Goal: Task Accomplishment & Management: Complete application form

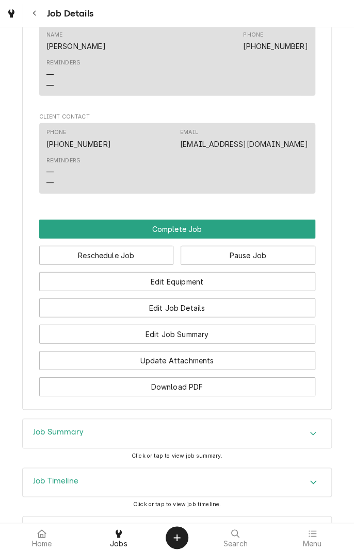
scroll to position [766, 0]
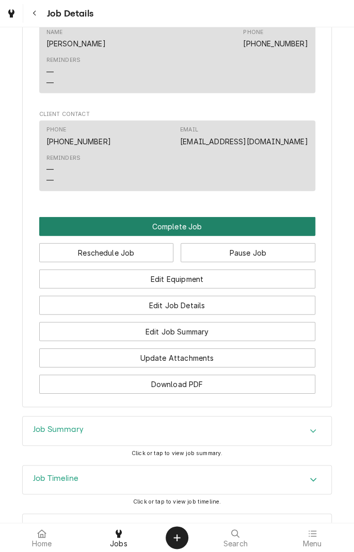
click at [279, 225] on button "Complete Job" at bounding box center [177, 226] width 276 height 19
click at [297, 229] on button "Complete Job" at bounding box center [177, 226] width 276 height 19
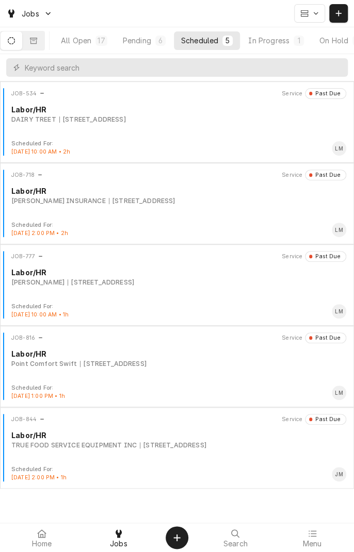
click at [283, 40] on div "In Progress" at bounding box center [268, 40] width 41 height 11
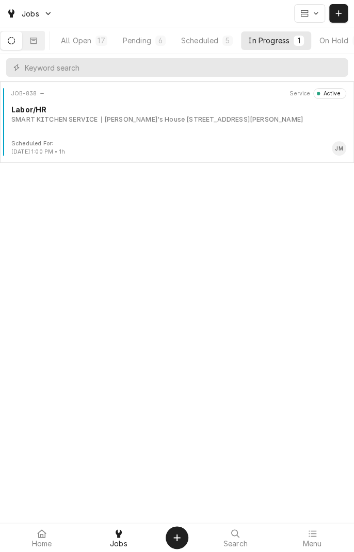
click at [259, 143] on div "Scheduled For: Aug 15th, 2025 - 1:00 PM • 1h JM" at bounding box center [176, 148] width 345 height 16
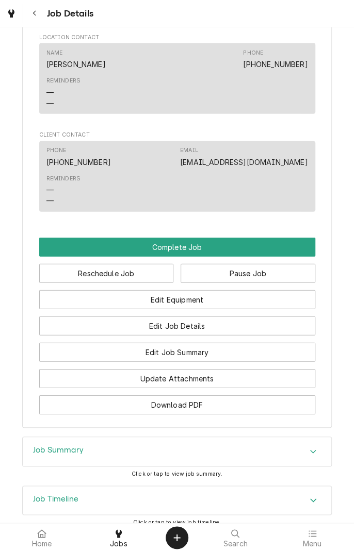
scroll to position [722, 0]
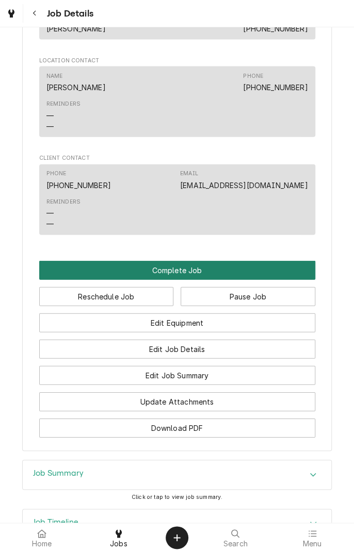
click at [245, 265] on button "Complete Job" at bounding box center [177, 270] width 276 height 19
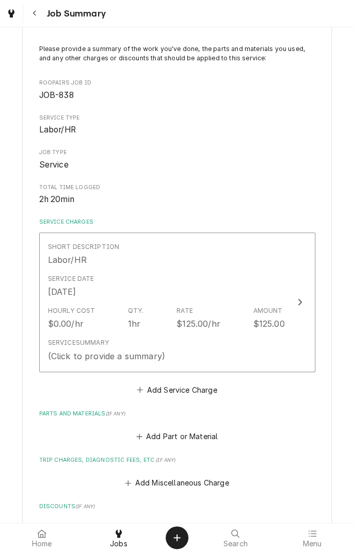
scroll to position [60, 0]
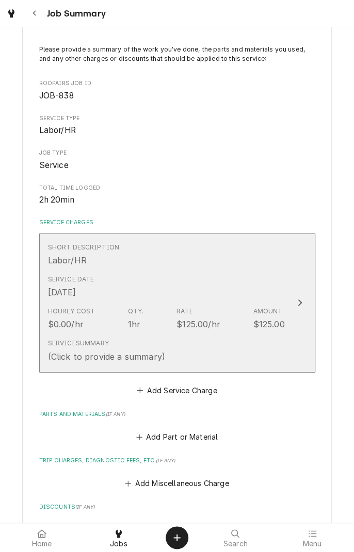
click at [269, 346] on div "Service Summary (Click to provide a summary)" at bounding box center [166, 351] width 237 height 32
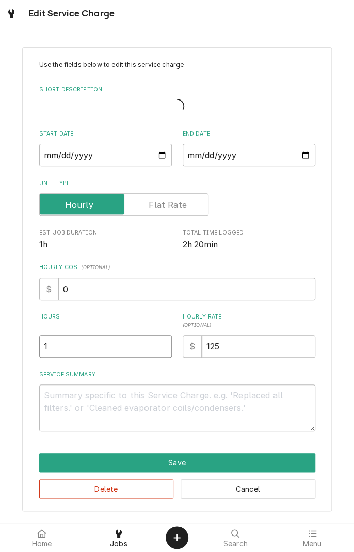
click at [132, 336] on input "1" at bounding box center [105, 346] width 132 height 23
type textarea "x"
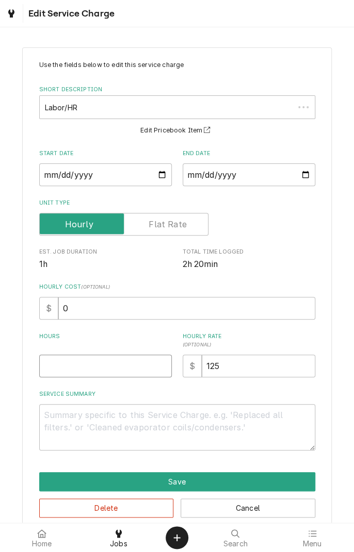
type textarea "x"
type input "2"
type textarea "x"
type input "2.5"
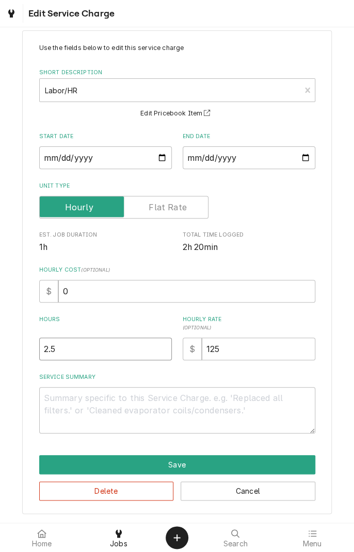
type textarea "x"
type input "2.5"
click at [262, 400] on textarea "Service Summary" at bounding box center [177, 410] width 276 height 46
type textarea "x"
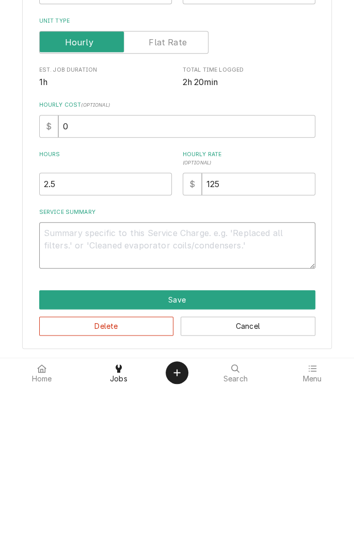
type textarea "O"
type textarea "x"
type textarea "On"
type textarea "x"
type textarea "On"
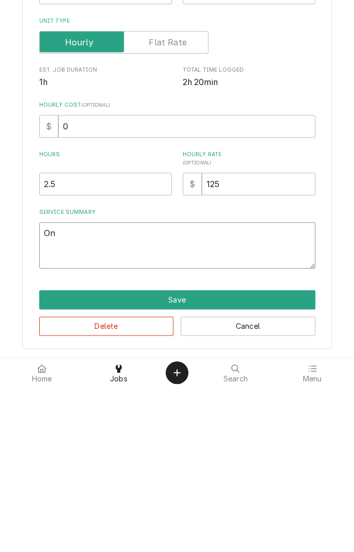
type textarea "x"
type textarea "On h"
type textarea "x"
type textarea "On ho"
type textarea "x"
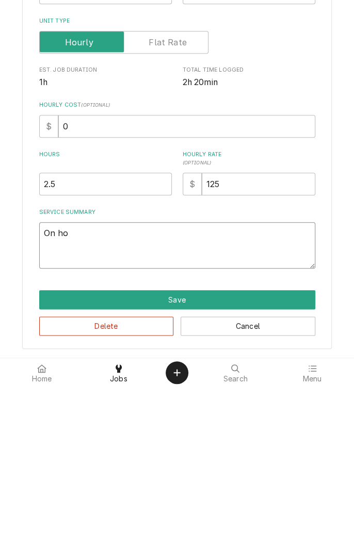
type textarea "On hol"
type textarea "x"
type textarea "On hold"
type textarea "x"
type textarea "On hold"
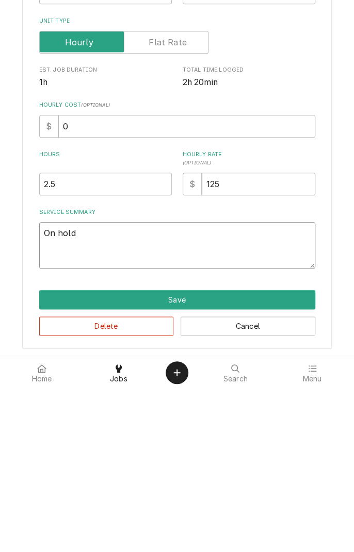
type textarea "x"
type textarea "On hold f"
type textarea "x"
type textarea "On hold fo"
type textarea "x"
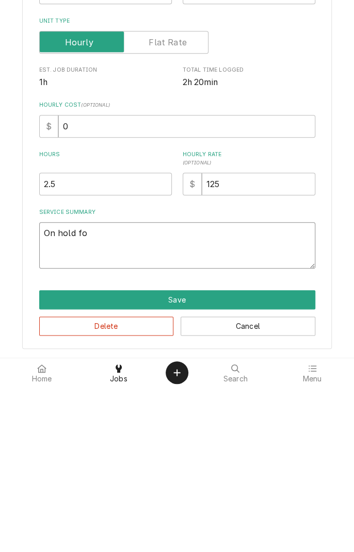
type textarea "On hold for"
type textarea "x"
type textarea "On hold for"
type textarea "x"
type textarea "On hold for t"
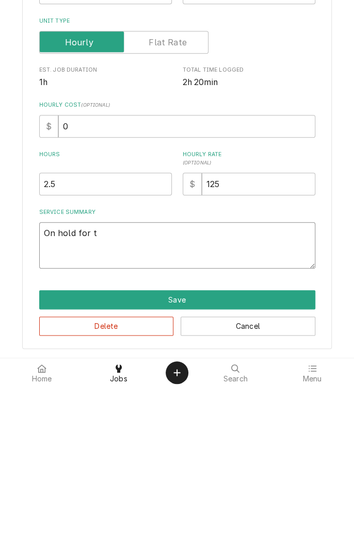
type textarea "x"
type textarea "On hold for te"
type textarea "x"
type textarea "On hold for tec"
type textarea "x"
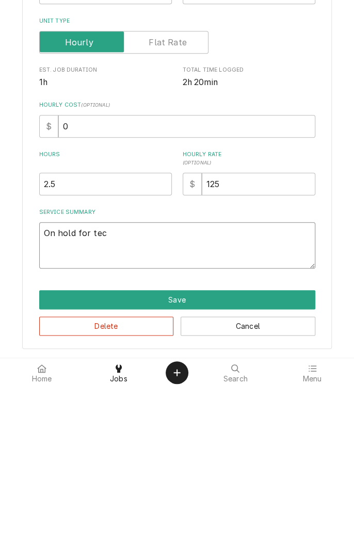
type textarea "On hold for tech"
type textarea "x"
type textarea "On hold for tech"
type textarea "x"
type textarea "On hold for tech s"
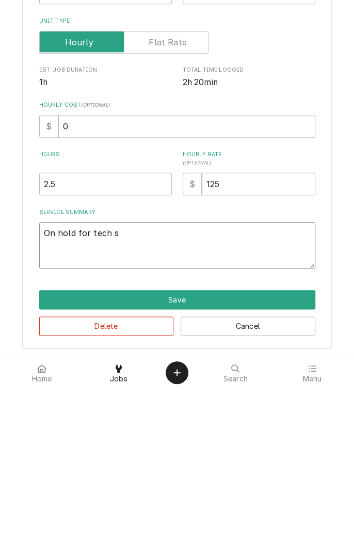
type textarea "x"
type textarea "On hold for tech support"
type textarea "x"
type textarea "On hold for tech support o"
type textarea "x"
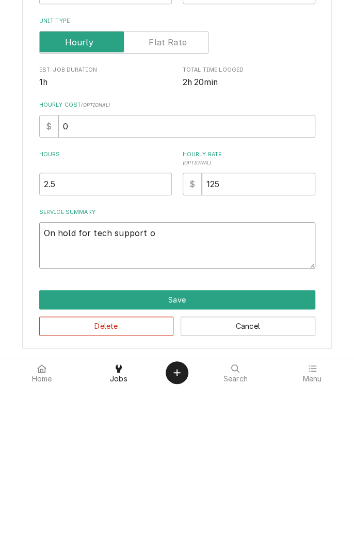
type textarea "On hold for tech support ov"
type textarea "x"
type textarea "On hold for tech support ove"
type textarea "x"
type textarea "On hold for tech support over"
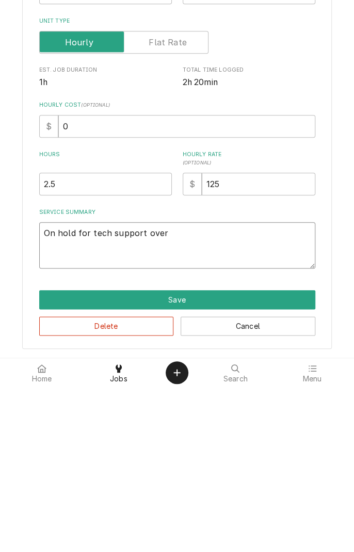
type textarea "x"
type textarea "On hold for tech support over"
type textarea "x"
type textarea "On hold for tech support over a"
type textarea "x"
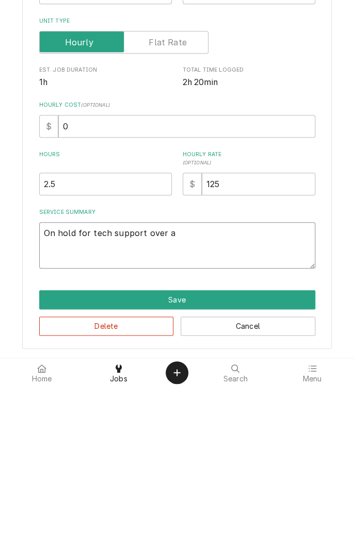
type textarea "On hold for tech support over an"
type textarea "x"
type textarea "On hold for tech support over an"
type textarea "x"
type textarea "On hold for tech support over an h"
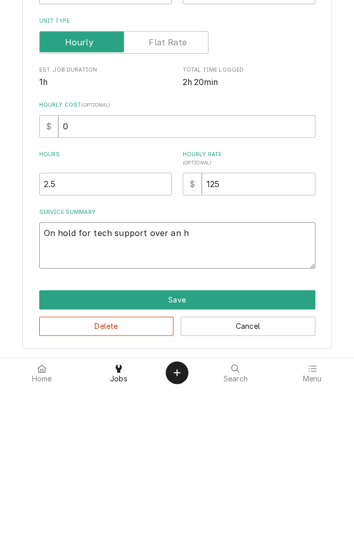
type textarea "x"
type textarea "On hold for tech support over an ho"
type textarea "x"
type textarea "On hold for tech support over an hou"
type textarea "x"
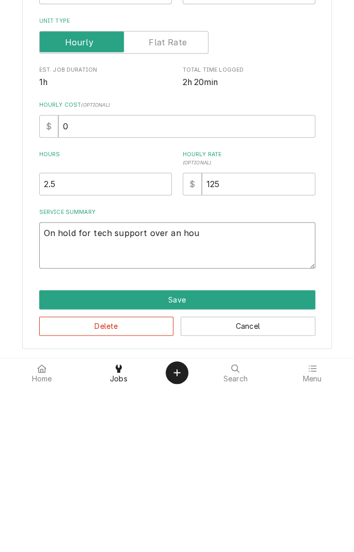
type textarea "On hold for tech support over an hour"
type textarea "x"
type textarea "On hold for tech support over an hour"
type textarea "x"
type textarea "On hold for tech support over an hour a"
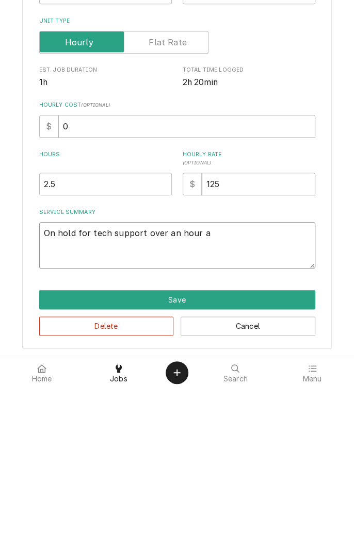
type textarea "x"
type textarea "On hold for tech support over an hour an"
type textarea "x"
type textarea "On hold for tech support over an hour and"
type textarea "x"
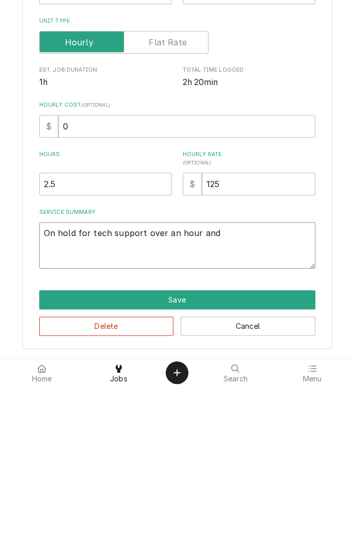
type textarea "On hold for tech support over an hour and"
type textarea "x"
type textarea "On hold for tech support over an hour and f"
type textarea "x"
type textarea "On hold for tech support over an hour and fo"
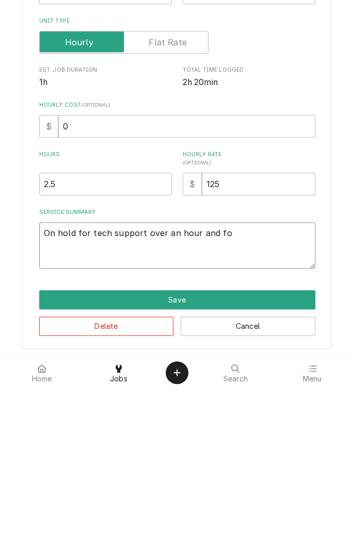
type textarea "x"
type textarea "On hold for tech support over an hour and fou"
type textarea "x"
type textarea "On hold for tech support over an hour and foun"
type textarea "x"
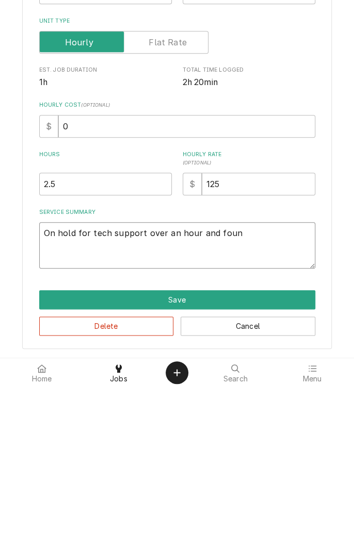
type textarea "On hold for tech support over an hour and found"
type textarea "x"
type textarea "On hold for tech support over an hour and found"
type textarea "x"
type textarea "On hold for tech support over an hour and found t"
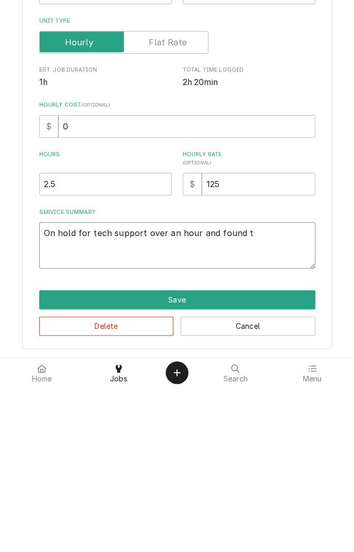
type textarea "x"
type textarea "On hold for tech support over an hour and found th"
type textarea "x"
type textarea "On hold for tech support over an hour and found tha"
type textarea "x"
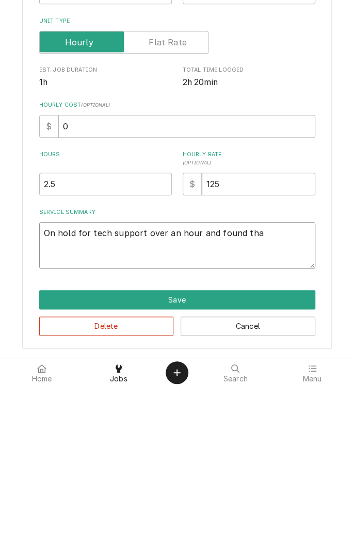
type textarea "On hold for tech support over an hour and found that"
type textarea "x"
type textarea "On hold for tech support over an hour and found that"
type textarea "x"
type textarea "On hold for tech support over an hour and found that w"
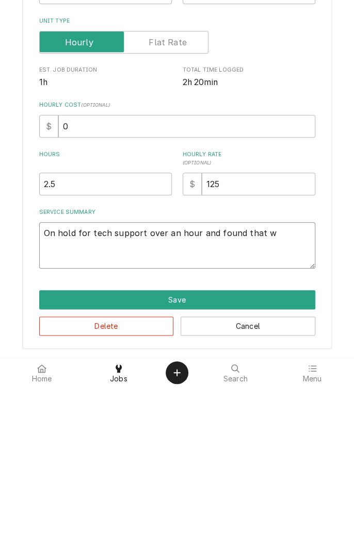
type textarea "x"
type textarea "On hold for tech support over an hour and found that we"
type textarea "x"
type textarea "On hold for tech support over an hour and found that wew"
type textarea "x"
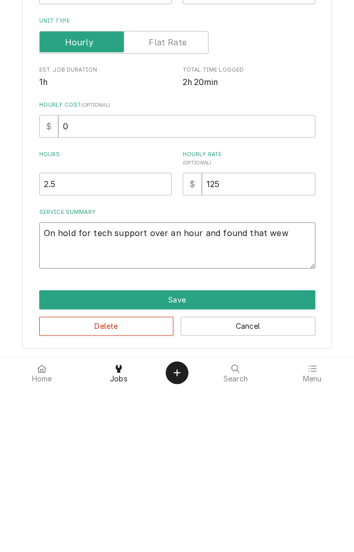
type textarea "On hold for tech support over an hour and found that we"
type textarea "x"
type textarea "On hold for tech support over an hour and found that we"
type textarea "x"
type textarea "On hold for tech support over an hour and found that we w"
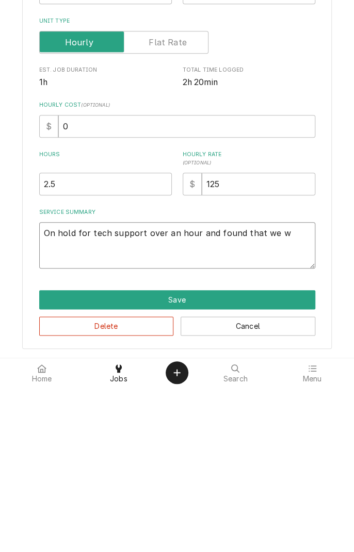
type textarea "x"
type textarea "On hold for tech support over an hour and found that we we"
type textarea "x"
type textarea "On hold for tech support over an hour and found that we wer"
type textarea "x"
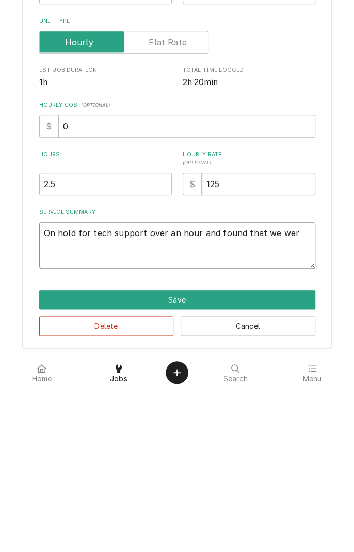
type textarea "On hold for tech support over an hour and found that we were"
type textarea "x"
type textarea "On hold for tech support over an hour and found that we were"
type textarea "x"
type textarea "On hold for tech support over an hour and found that we were s"
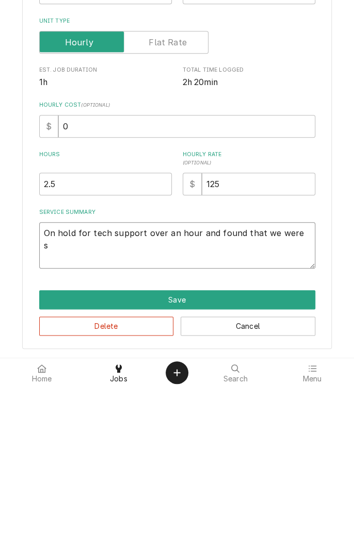
type textarea "x"
type textarea "On hold for tech support over an hour and found that we were se"
type textarea "x"
type textarea "On hold for tech support over an hour and found that we were sen"
type textarea "x"
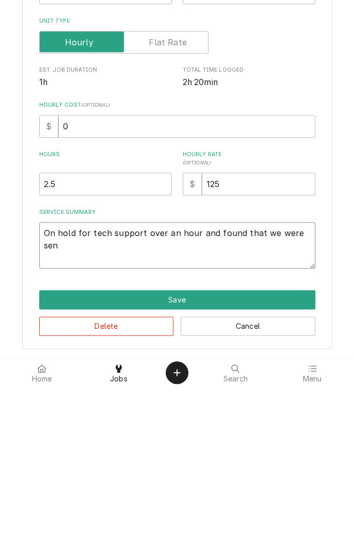
type textarea "On hold for tech support over an hour and found that we were sent"
type textarea "x"
type textarea "On hold for tech support over an hour and found that we were sent"
type textarea "x"
type textarea "On hold for tech support over an hour and found that we were sent t"
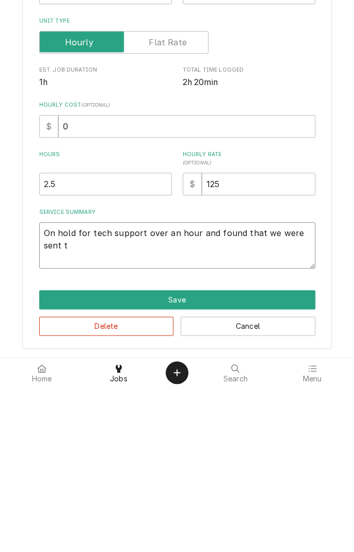
type textarea "x"
type textarea "On hold for tech support over an hour and found that we were sent th"
type textarea "x"
type textarea "On hold for tech support over an hour and found that we were sent the"
type textarea "x"
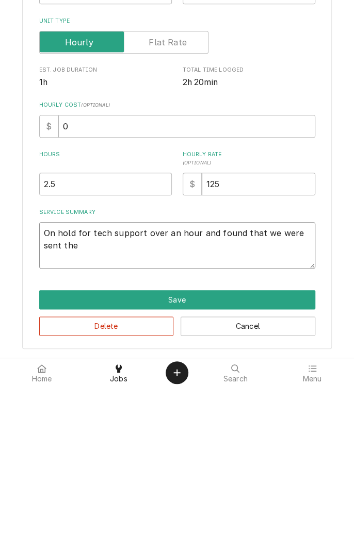
type textarea "On hold for tech support over an hour and found that we were sent the"
type textarea "x"
type textarea "On hold for tech support over an hour and found that we were sent the w"
type textarea "x"
type textarea "On hold for tech support over an hour and found that we were sent the wr"
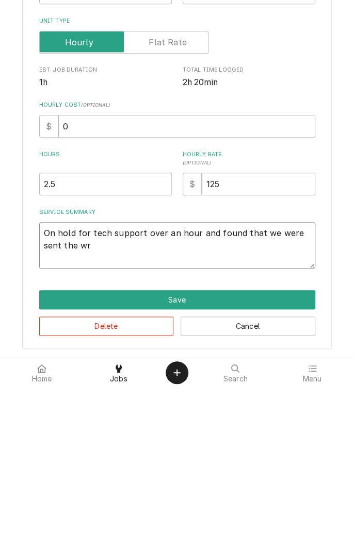
type textarea "x"
type textarea "On hold for tech support over an hour and found that we were sent the wrong"
type textarea "x"
type textarea "On hold for tech support over an hour and found that we were sent the wrong p"
type textarea "x"
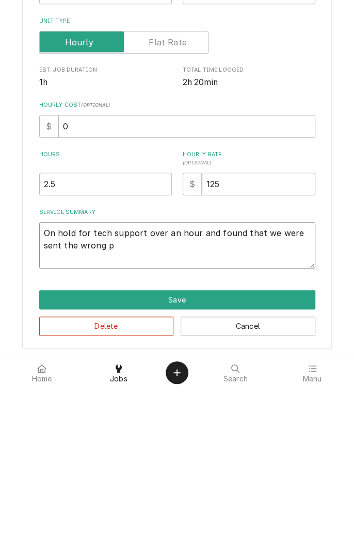
type textarea "On hold for tech support over an hour and found that we were sent the wrong pa"
type textarea "x"
type textarea "On hold for tech support over an hour and found that we were sent the wrong par"
type textarea "x"
type textarea "On hold for tech support over an hour and found that we were sent the wrong part"
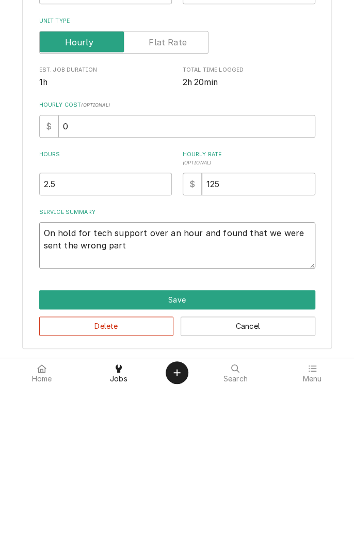
type textarea "x"
type textarea "On hold for tech support over an hour and found that we were sent the wrong par…"
type textarea "x"
type textarea "On hold for tech support over an hour and found that we were sent the wrong par…"
type textarea "x"
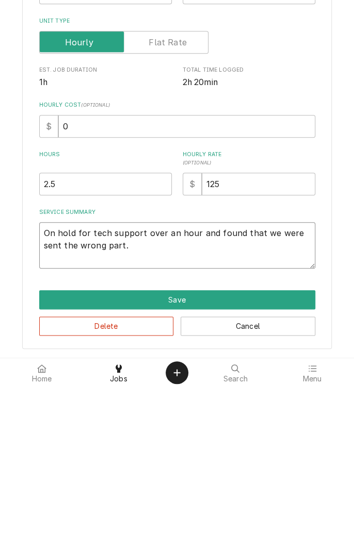
type textarea "On hold for tech support over an hour and found that we were sent the wrong par…"
type textarea "x"
type textarea "On hold for tech support over an hour and found that we were sent the wrong par…"
type textarea "x"
type textarea "On hold for tech support over an hour and found that we were sent the wrong par…"
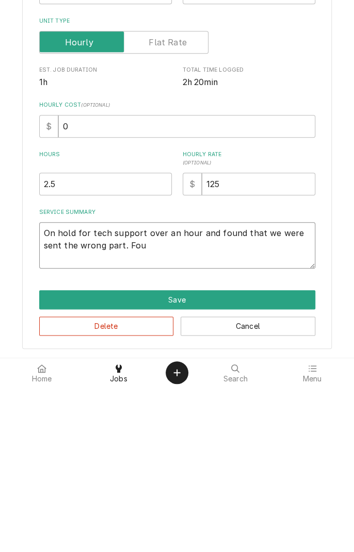
type textarea "x"
type textarea "On hold for tech support over an hour and found that we were sent the wrong par…"
type textarea "x"
type textarea "On hold for tech support over an hour and found that we were sent the wrong par…"
type textarea "x"
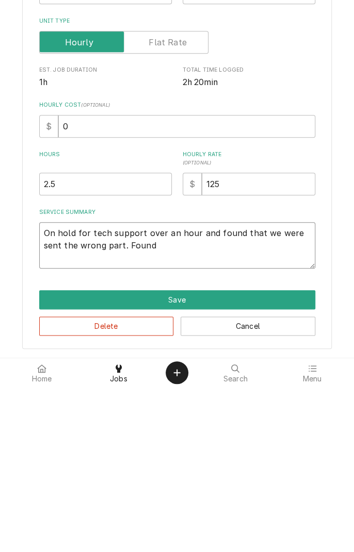
type textarea "On hold for tech support over an hour and found that we were sent the wrong par…"
type textarea "x"
type textarea "On hold for tech support over an hour and found that we were sent the wrong par…"
type textarea "x"
type textarea "On hold for tech support over an hour and found that we were sent the wrong par…"
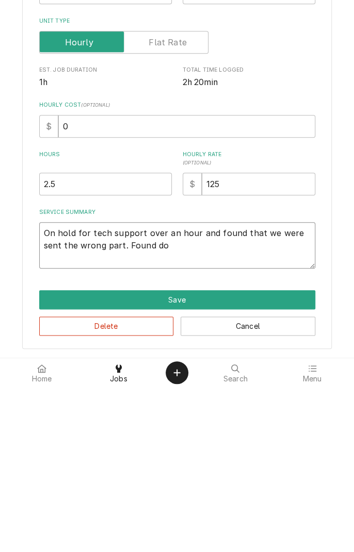
type textarea "x"
type textarea "On hold for tech support over an hour and found that we were sent the wrong par…"
type textarea "x"
type textarea "On hold for tech support over an hour and found that we were sent the wrong par…"
type textarea "x"
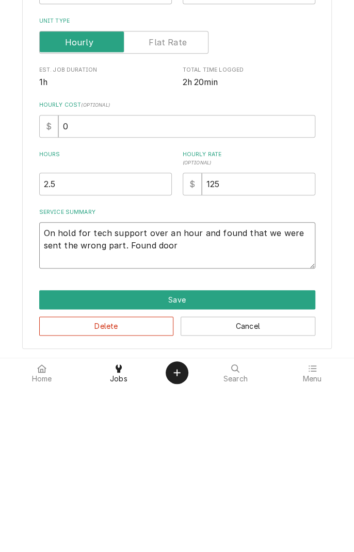
type textarea "On hold for tech support over an hour and found that we were sent the wrong par…"
type textarea "x"
type textarea "On hold for tech support over an hour and found that we were sent the wrong par…"
type textarea "x"
type textarea "On hold for tech support over an hour and found that we were sent the wrong par…"
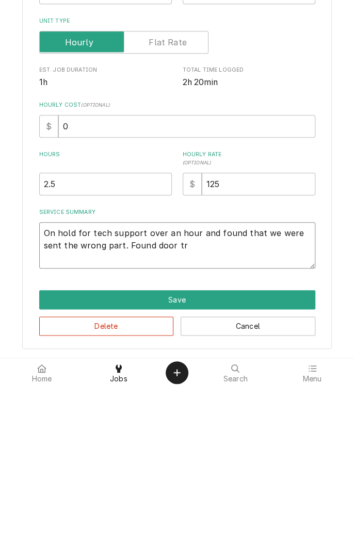
type textarea "x"
type textarea "On hold for tech support over an hour and found that we were sent the wrong par…"
type textarea "x"
type textarea "On hold for tech support over an hour and found that we were sent the wrong par…"
type textarea "x"
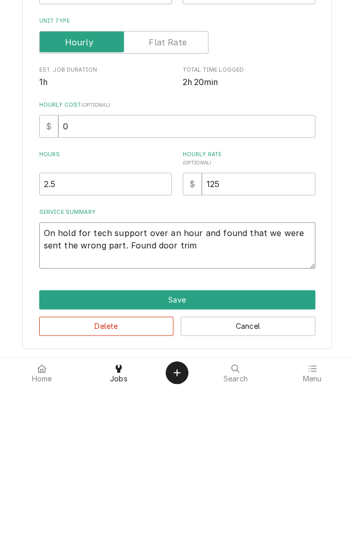
type textarea "On hold for tech support over an hour and found that we were sent the wrong par…"
type textarea "x"
type textarea "On hold for tech support over an hour and found that we were sent the wrong par…"
type textarea "x"
type textarea "On hold for tech support over an hour and found that we were sent the wrong par…"
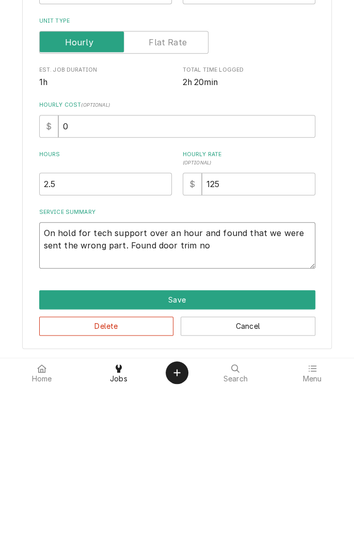
type textarea "x"
type textarea "On hold for tech support over an hour and found that we were sent the wrong par…"
type textarea "x"
type textarea "On hold for tech support over an hour and found that we were sent the wrong par…"
type textarea "x"
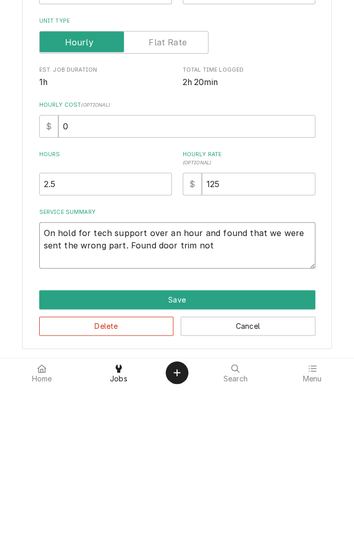
type textarea "On hold for tech support over an hour and found that we were sent the wrong par…"
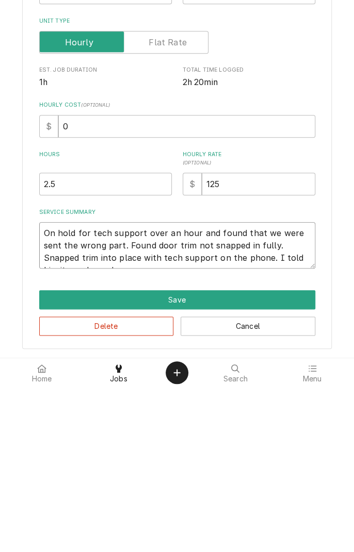
scroll to position [0, 0]
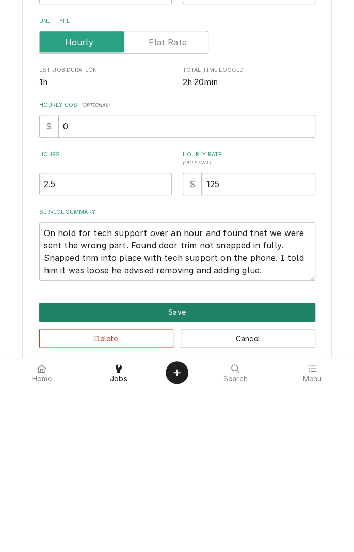
click at [281, 475] on button "Save" at bounding box center [177, 477] width 276 height 19
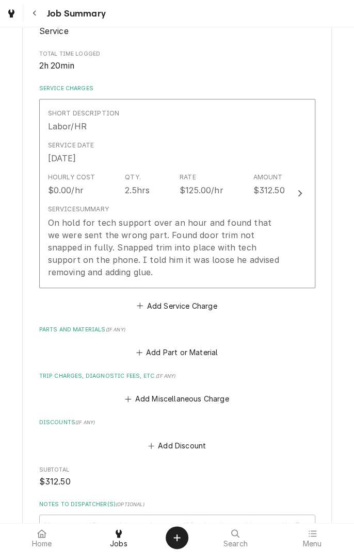
scroll to position [195, 0]
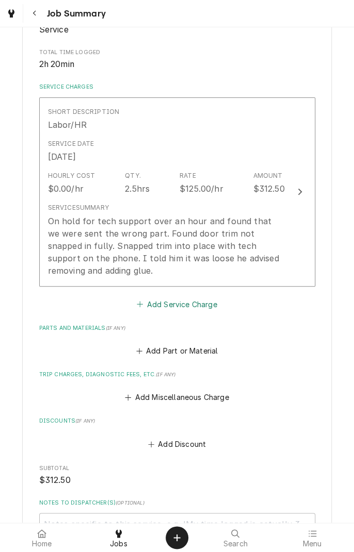
click at [202, 300] on button "Add Service Charge" at bounding box center [177, 304] width 84 height 14
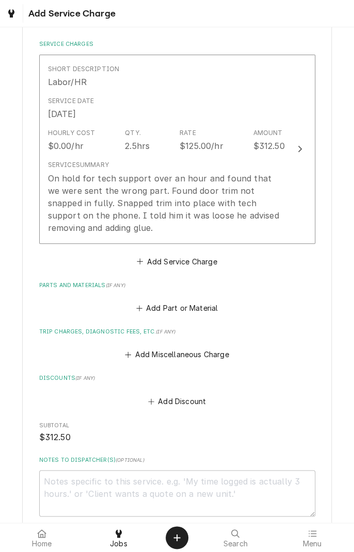
scroll to position [239, 0]
click at [215, 305] on button "Add Part or Material" at bounding box center [176, 308] width 85 height 14
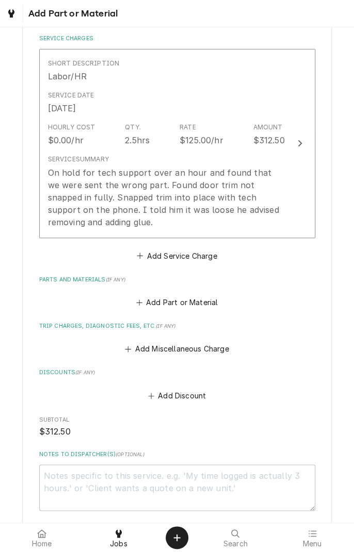
scroll to position [244, 0]
click at [221, 351] on button "Add Miscellaneous Charge" at bounding box center [176, 349] width 107 height 14
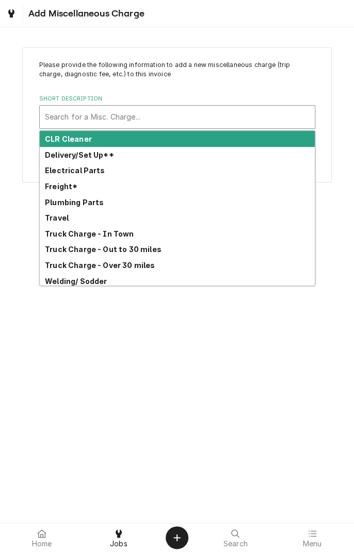
click at [148, 269] on strong "Truck Charge - Over 30 miles" at bounding box center [100, 265] width 110 height 9
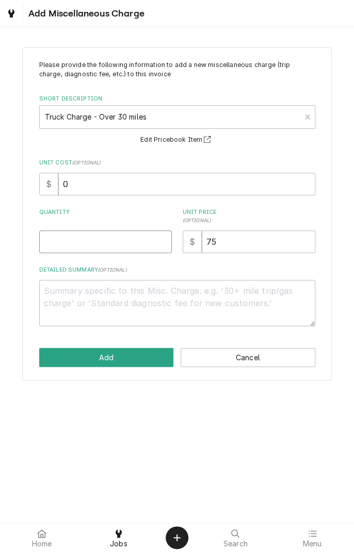
click at [128, 241] on input "Quantity" at bounding box center [105, 241] width 132 height 23
click at [209, 291] on textarea "Detailed Summary ( optional )" at bounding box center [177, 303] width 276 height 46
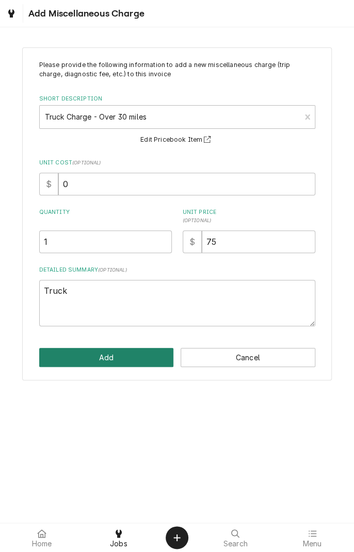
click at [138, 356] on button "Add" at bounding box center [106, 357] width 135 height 19
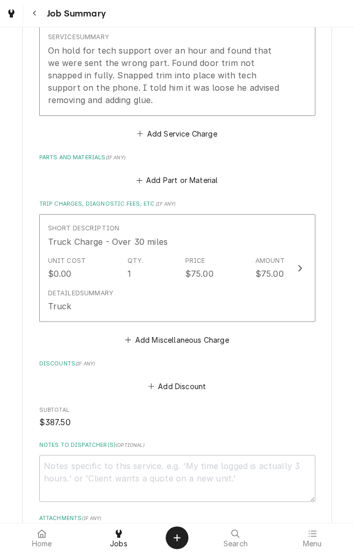
scroll to position [367, 0]
click at [224, 344] on button "Add Miscellaneous Charge" at bounding box center [176, 339] width 107 height 14
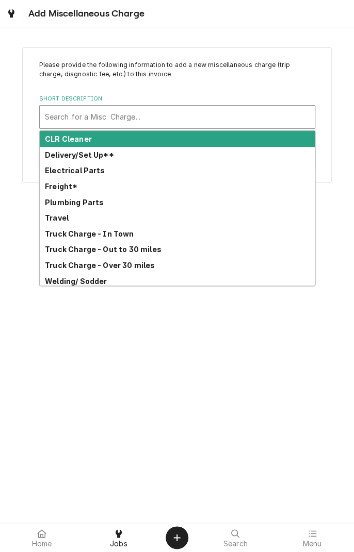
click at [67, 219] on strong "Travel" at bounding box center [57, 217] width 24 height 9
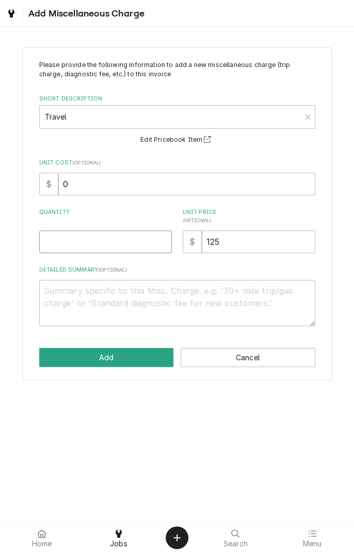
click at [110, 239] on input "Quantity" at bounding box center [105, 241] width 132 height 23
click at [138, 293] on textarea "Detailed Summary ( optional )" at bounding box center [177, 303] width 276 height 46
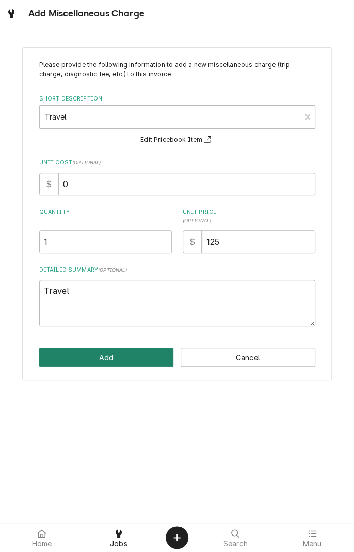
click at [125, 351] on button "Add" at bounding box center [106, 357] width 135 height 19
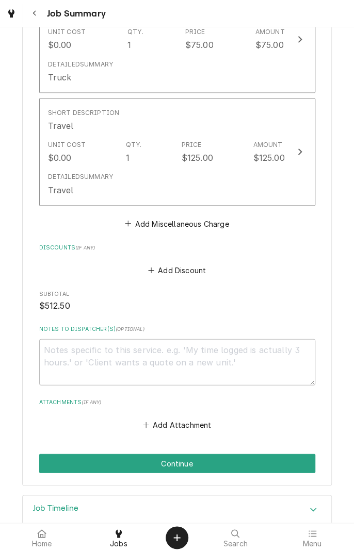
scroll to position [615, 0]
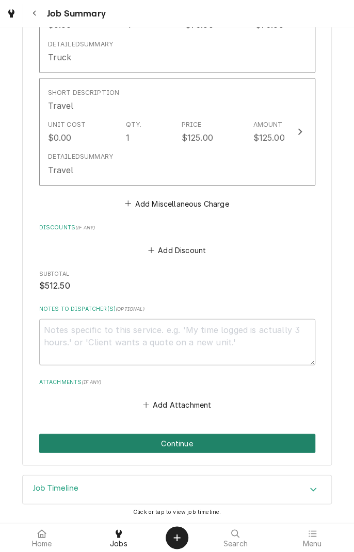
click at [267, 440] on button "Continue" at bounding box center [177, 443] width 276 height 19
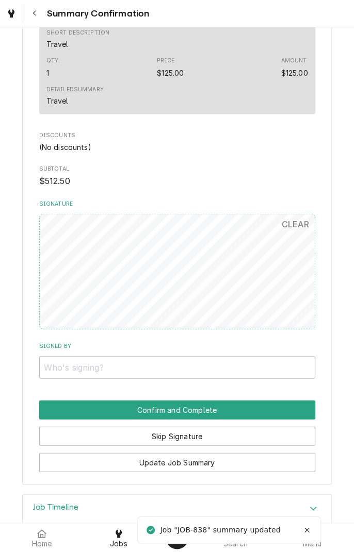
scroll to position [599, 0]
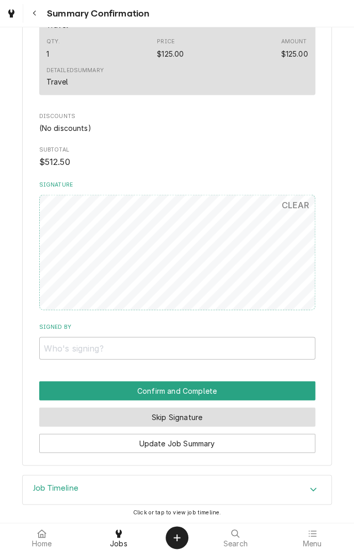
click at [267, 414] on button "Skip Signature" at bounding box center [177, 416] width 276 height 19
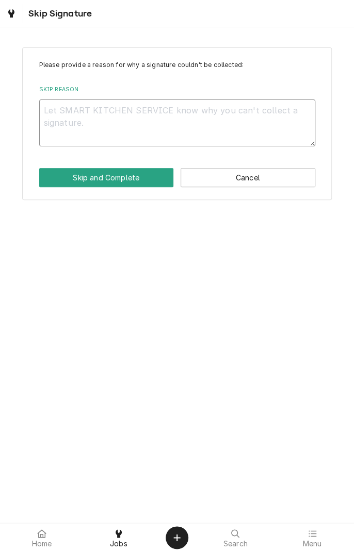
click at [213, 124] on textarea "Skip Reason" at bounding box center [177, 122] width 276 height 46
type textarea "x"
type textarea "C"
type textarea "x"
type textarea "Cu"
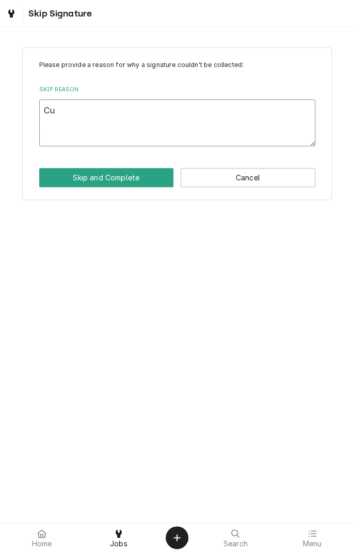
type textarea "x"
type textarea "Customer"
type textarea "x"
type textarea "Customer h"
type textarea "x"
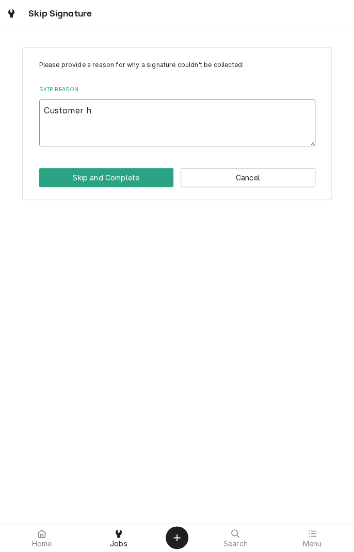
type textarea "Customer ha"
type textarea "x"
type textarea "Customer had"
type textarea "x"
type textarea "Customer had"
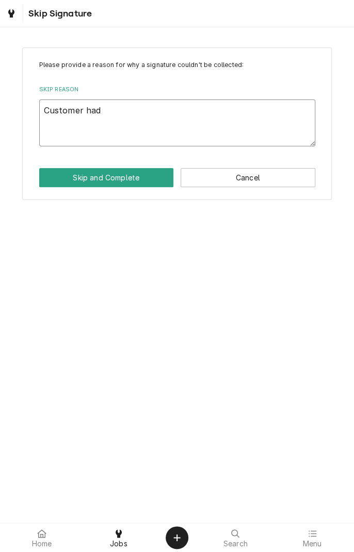
type textarea "x"
type textarea "Customer had t"
type textarea "x"
type textarea "Customer had to"
type textarea "x"
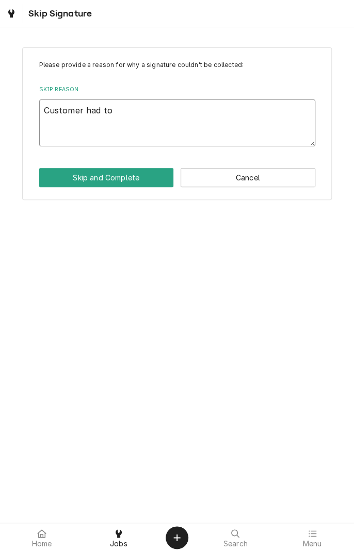
type textarea "Customer had to"
type textarea "x"
type textarea "Customer had to l"
type textarea "x"
type textarea "Customer had to le"
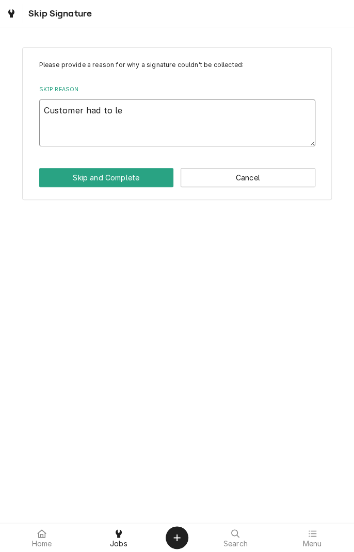
type textarea "x"
type textarea "Customer had to lea"
type textarea "x"
type textarea "Customer had to leav"
type textarea "x"
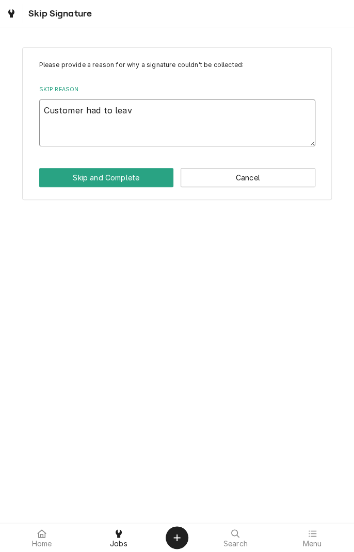
type textarea "Customer had to leave"
type textarea "x"
type textarea "Customer had to leave."
type textarea "x"
type textarea "Customer had to leave."
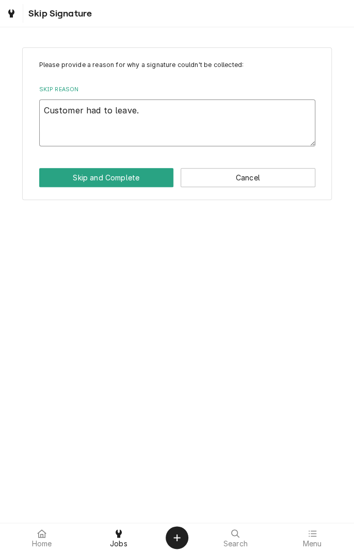
type textarea "x"
type textarea "Customer had to leave. N"
type textarea "x"
type textarea "Customer had to leave. No"
type textarea "x"
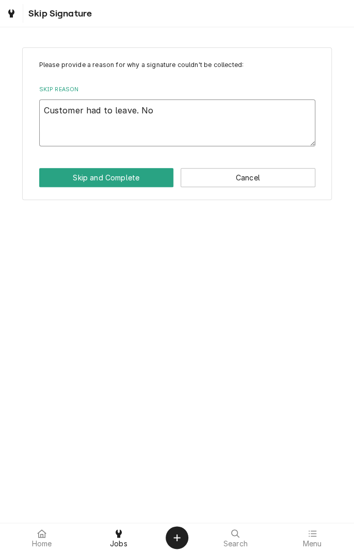
type textarea "Customer had to leave. Not"
type textarea "x"
type textarea "Customer had to leave. Not"
type textarea "x"
type textarea "Customer had to leave. Not a"
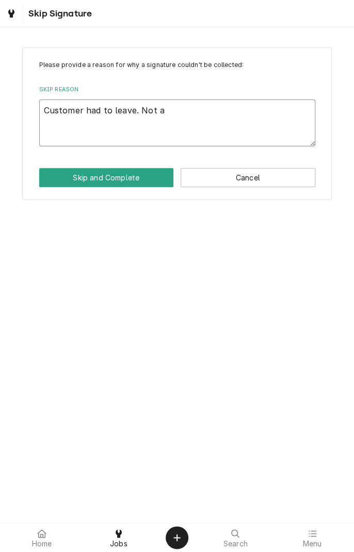
type textarea "x"
type textarea "Customer had to leave. Not available"
type textarea "x"
type textarea "Customer had to leave. Not available"
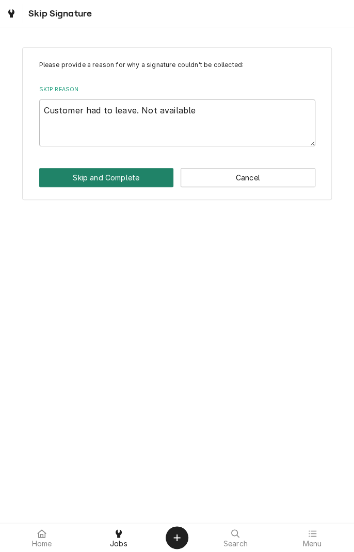
click at [138, 176] on button "Skip and Complete" at bounding box center [106, 177] width 135 height 19
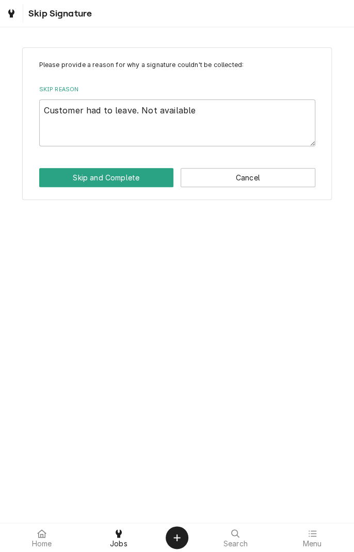
type textarea "x"
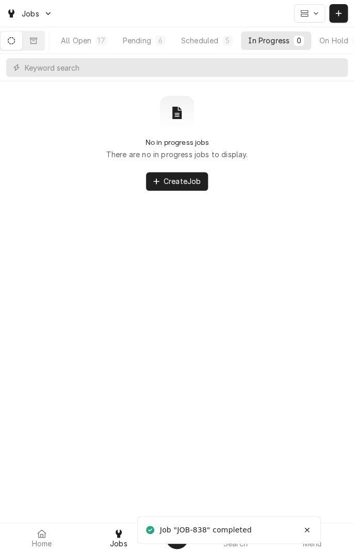
click at [213, 45] on button "Scheduled 5" at bounding box center [207, 40] width 66 height 19
